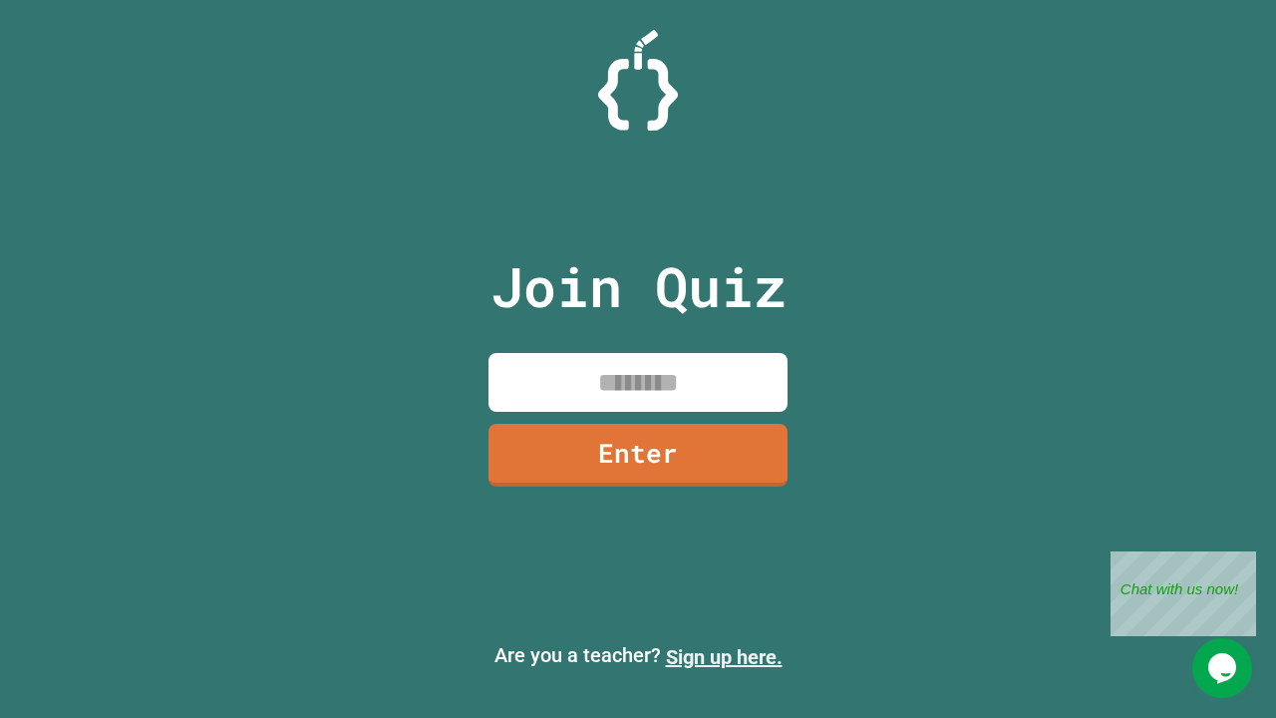
click at [724, 657] on link "Sign up here." at bounding box center [724, 657] width 117 height 24
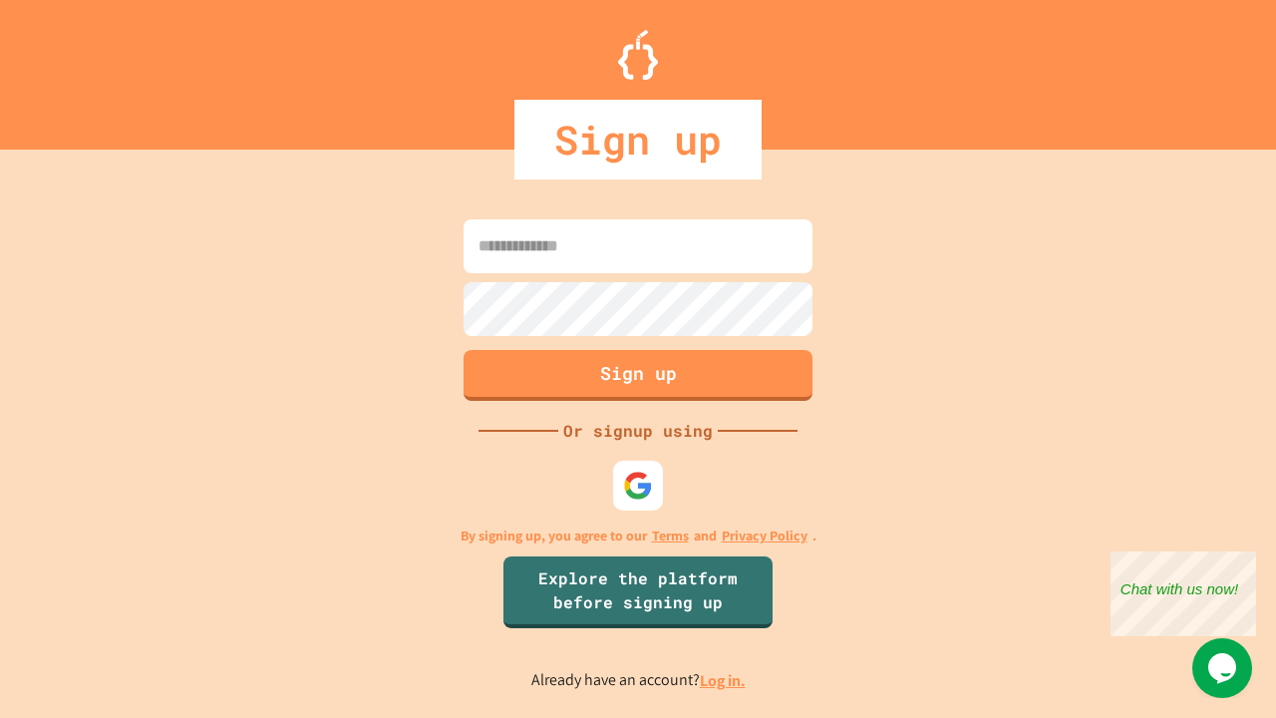
click at [724, 680] on link "Log in." at bounding box center [723, 680] width 46 height 21
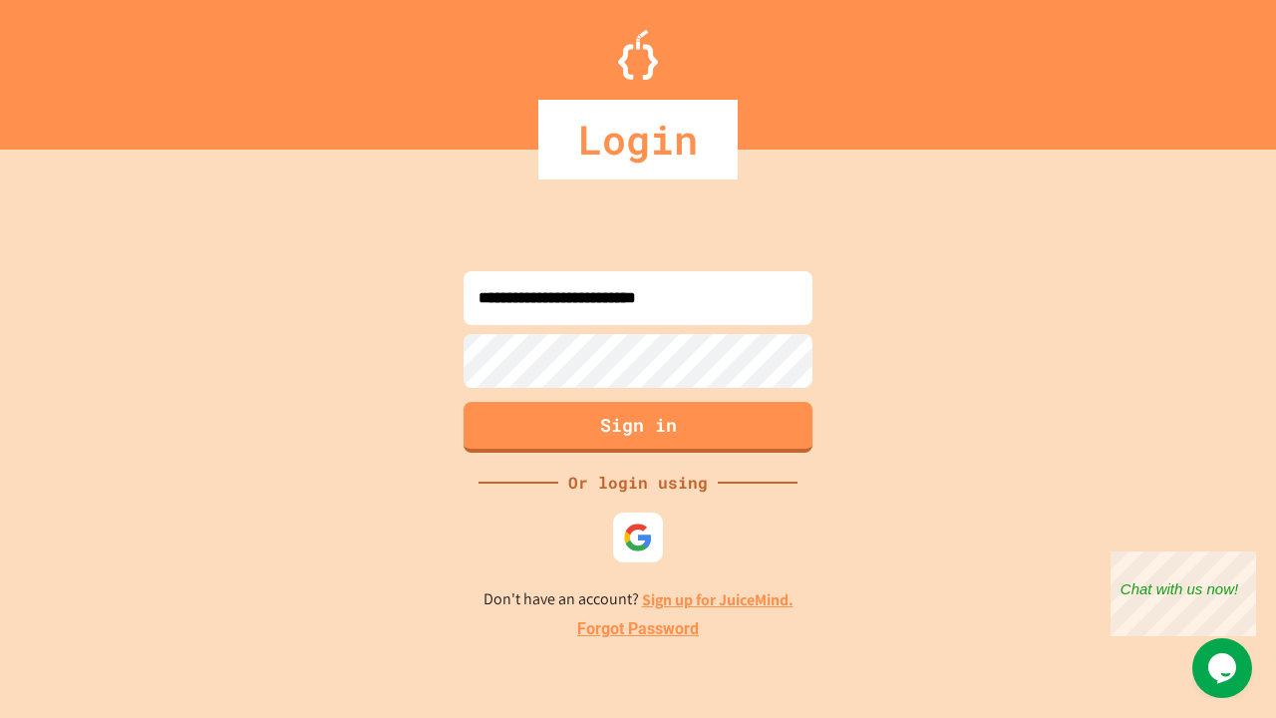
type input "**********"
